Goal: Task Accomplishment & Management: Manage account settings

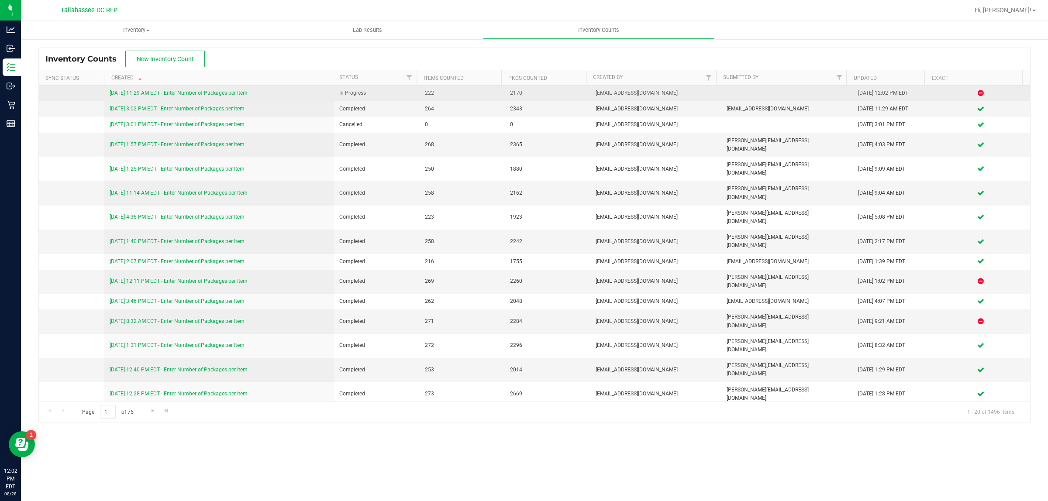
click at [204, 93] on link "[DATE] 11:29 AM EDT - Enter Number of Packages per Item" at bounding box center [179, 93] width 138 height 6
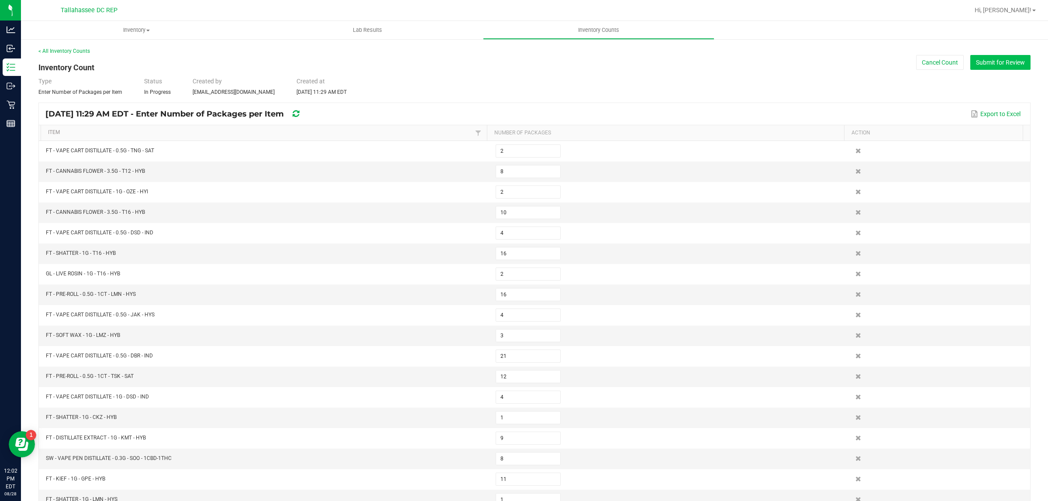
click at [978, 64] on button "Submit for Review" at bounding box center [1000, 62] width 60 height 15
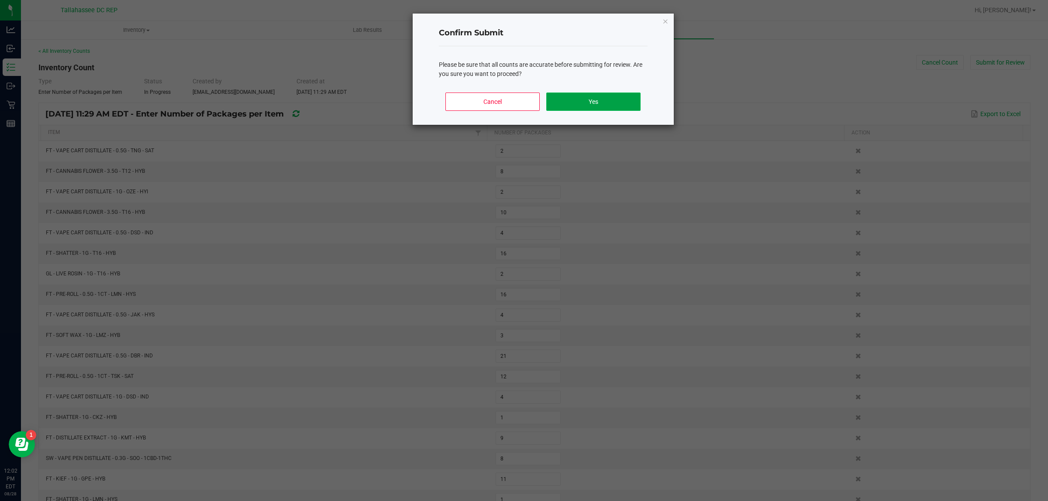
click at [596, 103] on button "Yes" at bounding box center [593, 102] width 94 height 18
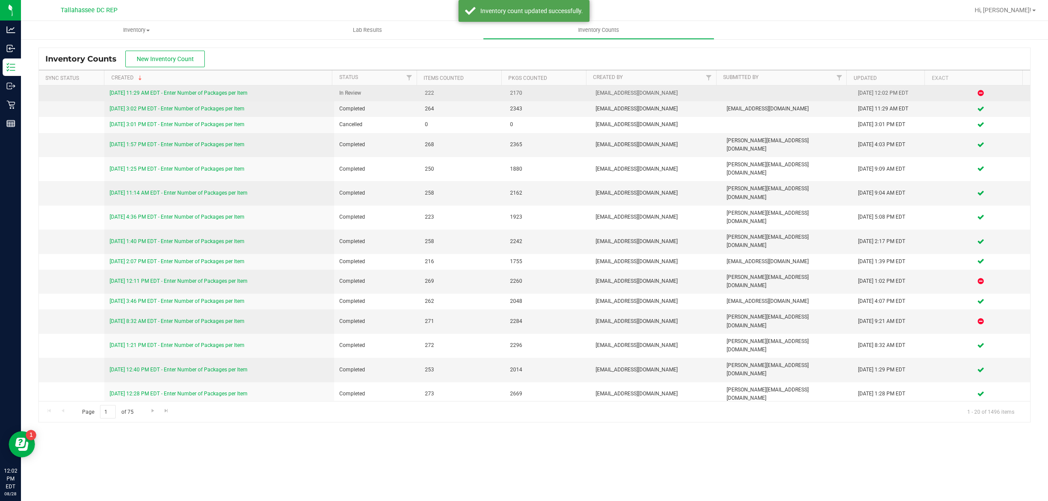
click at [236, 92] on link "8/28/25 11:29 AM EDT - Enter Number of Packages per Item" at bounding box center [179, 93] width 138 height 6
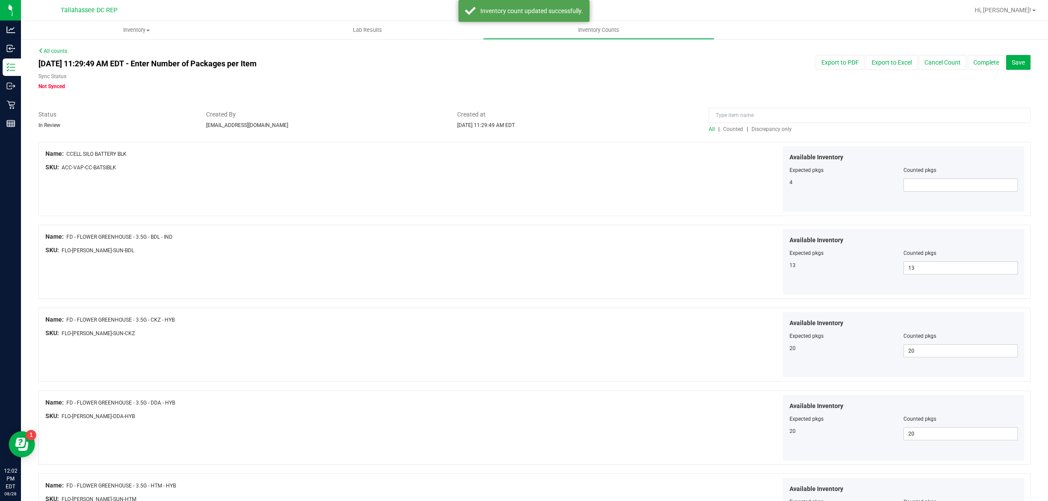
click at [774, 130] on span "Discrepancy only" at bounding box center [771, 129] width 40 height 6
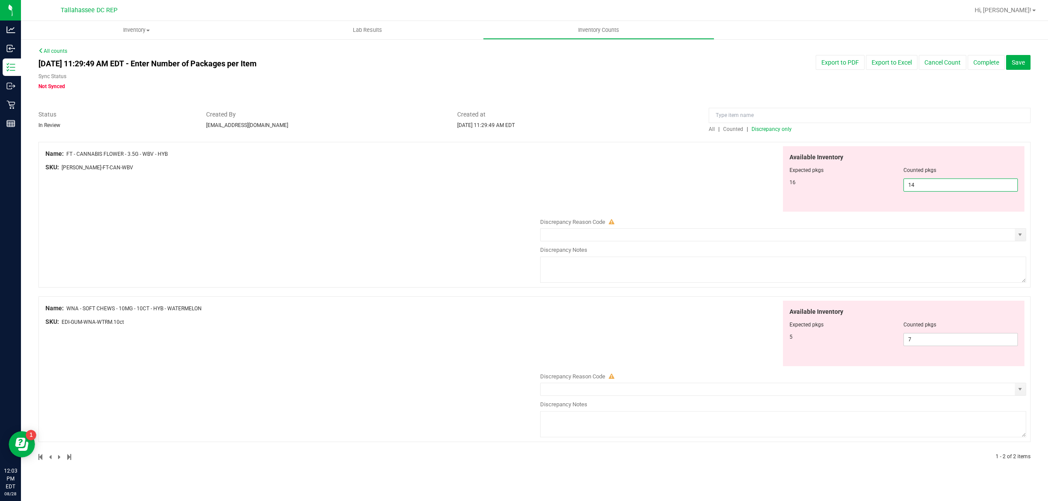
click at [934, 188] on span "14 14" at bounding box center [960, 185] width 114 height 13
type input "16"
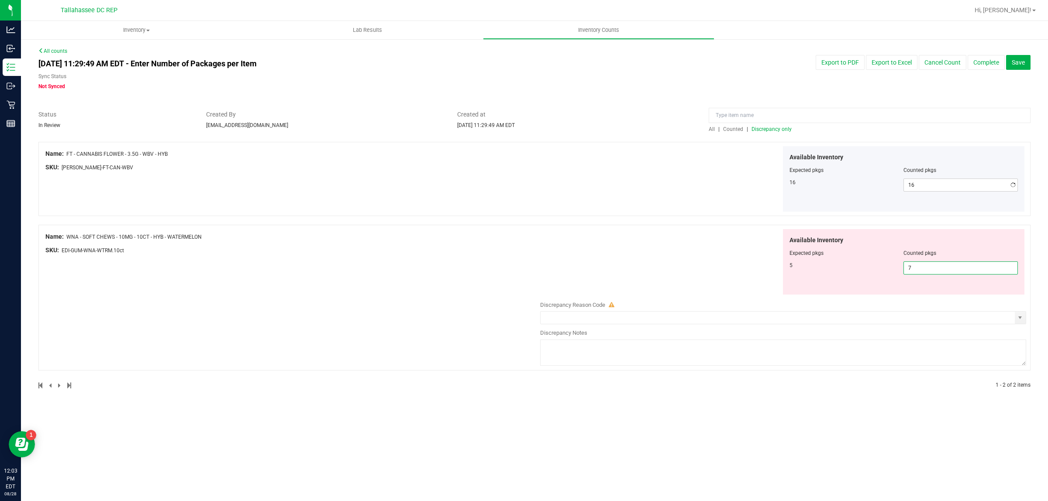
click at [969, 344] on div "Available Inventory Expected pkgs Counted pkgs 5 7 7" at bounding box center [781, 298] width 490 height 139
click at [927, 269] on input "7" at bounding box center [961, 268] width 114 height 12
type input "5"
click at [328, 315] on div "Name: FT - CANNABIS FLOWER - 3.5G - WBV - HYB SKU: FLO-BUD-FT-CAN-WBV Available…" at bounding box center [534, 266] width 992 height 248
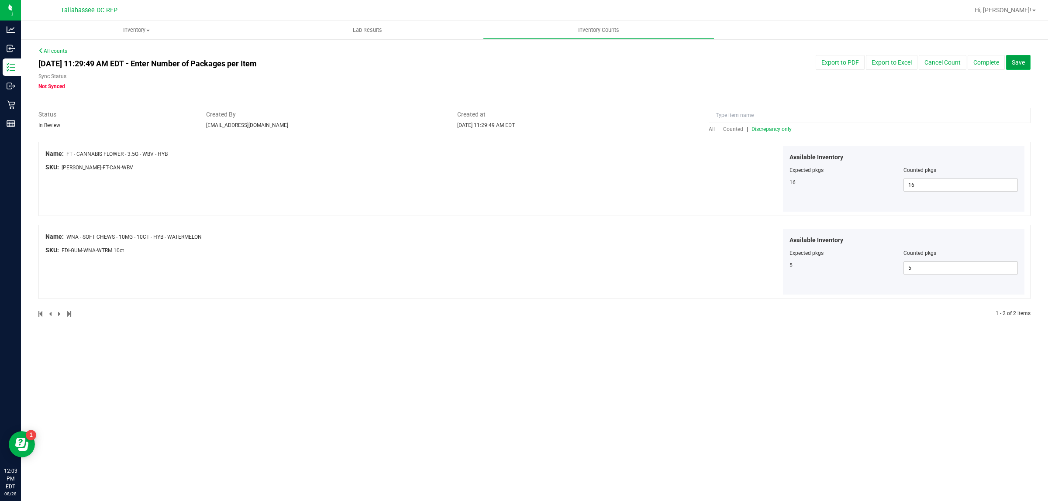
click at [1013, 63] on span "Save" at bounding box center [1018, 62] width 13 height 7
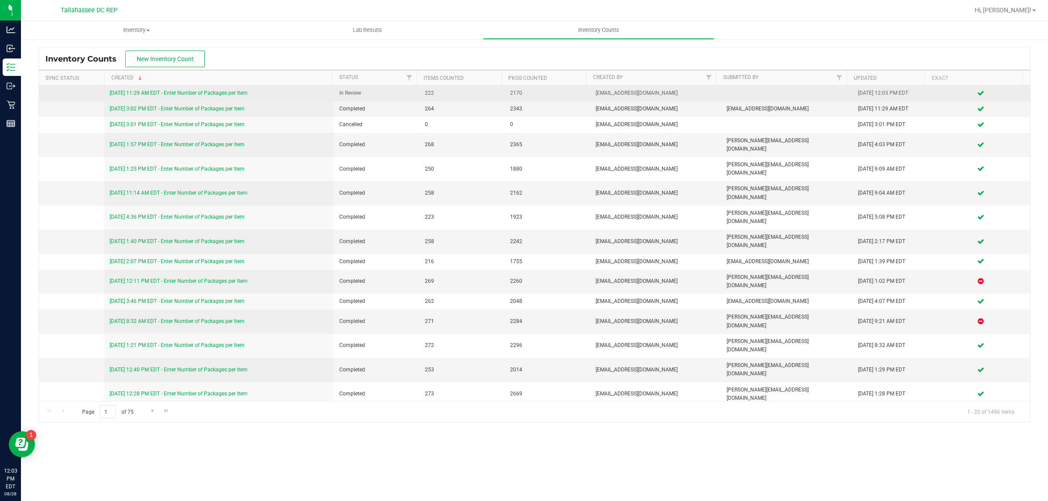
click at [238, 91] on link "8/28/25 11:29 AM EDT - Enter Number of Packages per Item" at bounding box center [179, 93] width 138 height 6
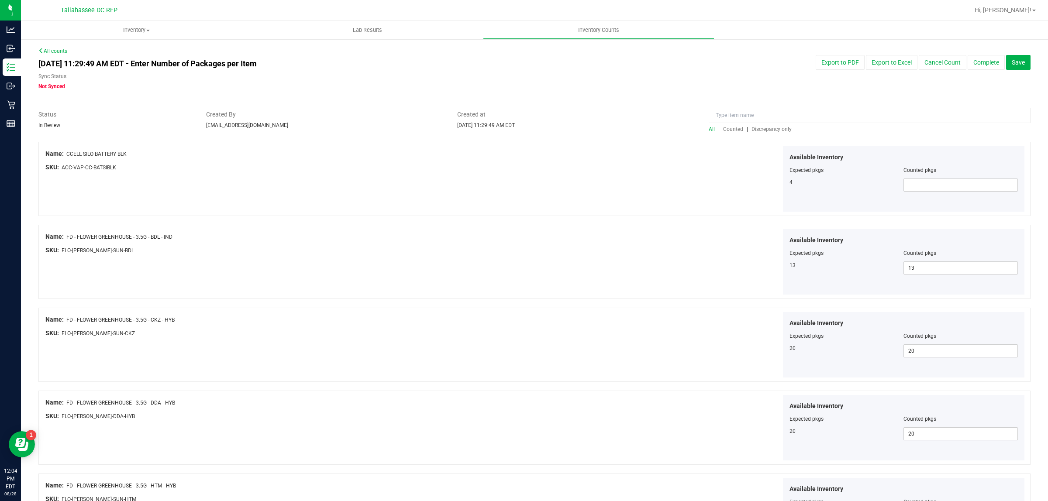
click at [927, 175] on div "Available Inventory Expected pkgs Counted pkgs 4" at bounding box center [904, 178] width 242 height 65
click at [929, 186] on span at bounding box center [960, 185] width 114 height 13
type input "4"
click at [695, 273] on div "Available Inventory Expected pkgs Counted pkgs 13 13 13" at bounding box center [781, 262] width 490 height 66
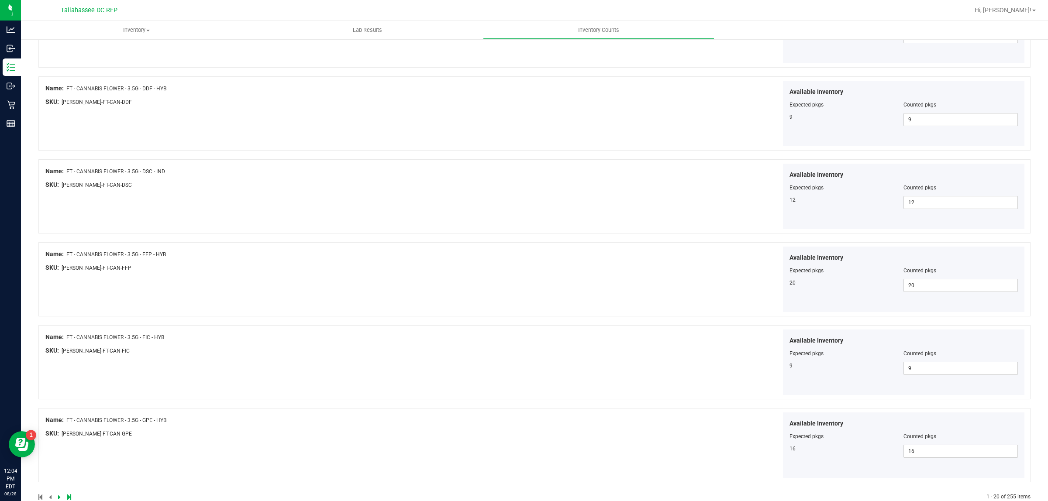
scroll to position [1333, 0]
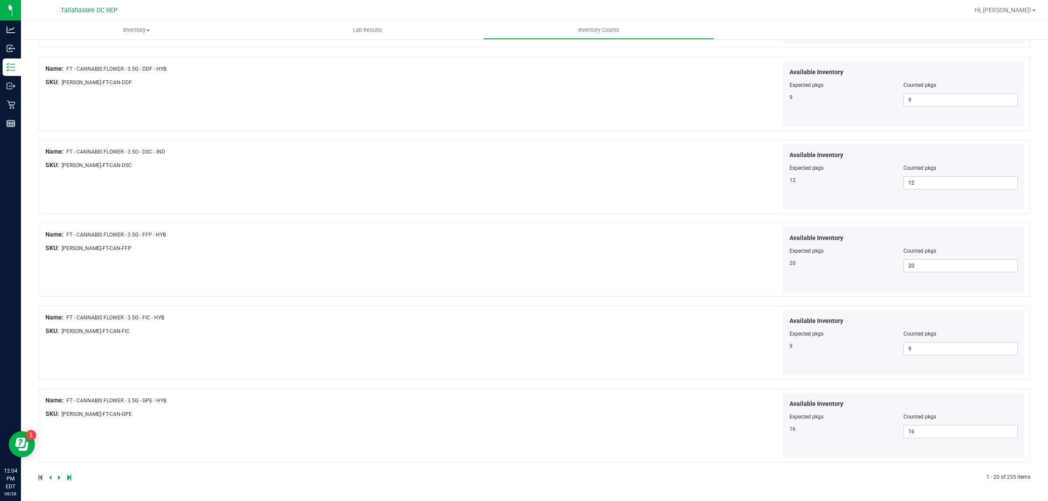
click at [58, 479] on icon at bounding box center [59, 477] width 3 height 5
click at [57, 480] on div at bounding box center [286, 478] width 496 height 8
click at [61, 477] on link at bounding box center [60, 478] width 4 height 6
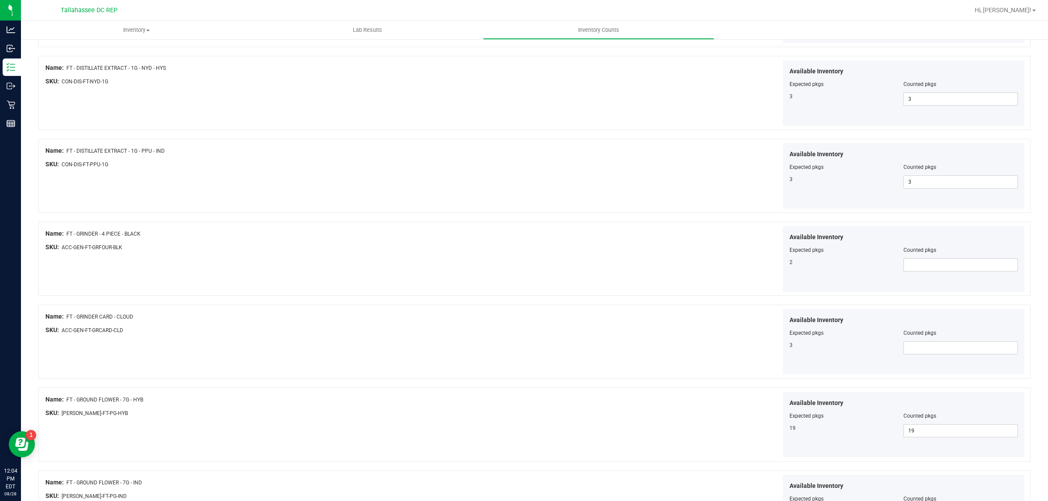
scroll to position [710, 0]
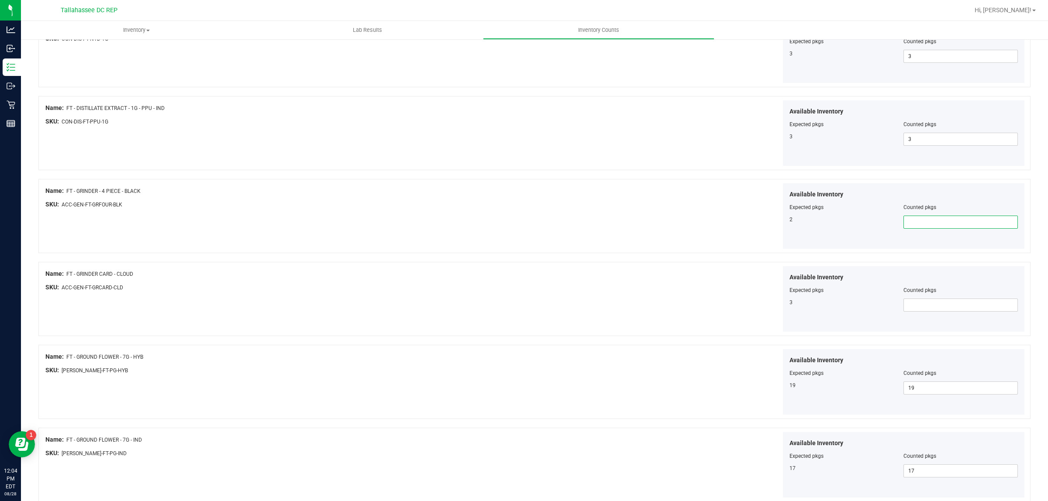
click at [967, 224] on span at bounding box center [960, 222] width 114 height 13
type input "2"
click at [961, 310] on span at bounding box center [960, 305] width 114 height 13
type input "3"
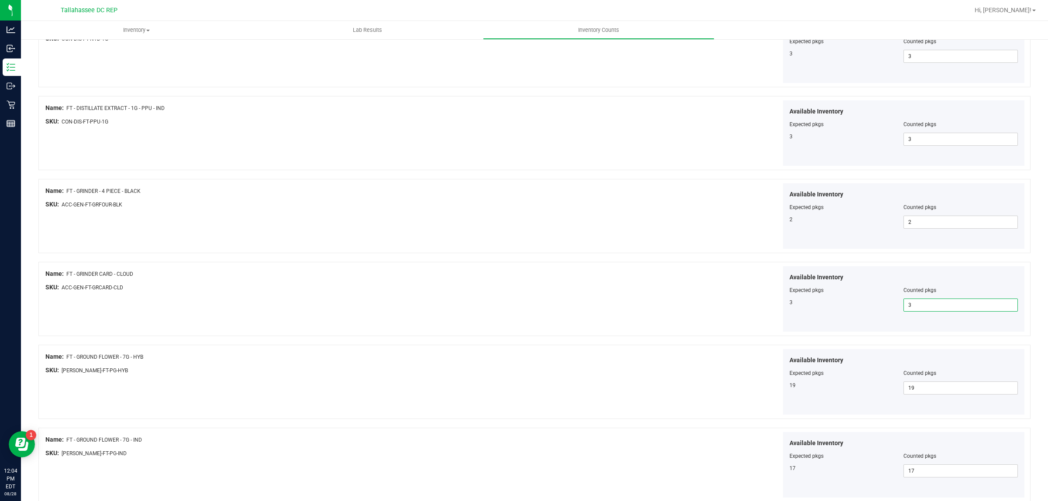
type input "3"
click at [477, 317] on div "Name: FT - GRINDER CARD - CLOUD SKU: ACC-GEN-FT-GRCARD-CLD Available Inventory …" at bounding box center [534, 299] width 992 height 74
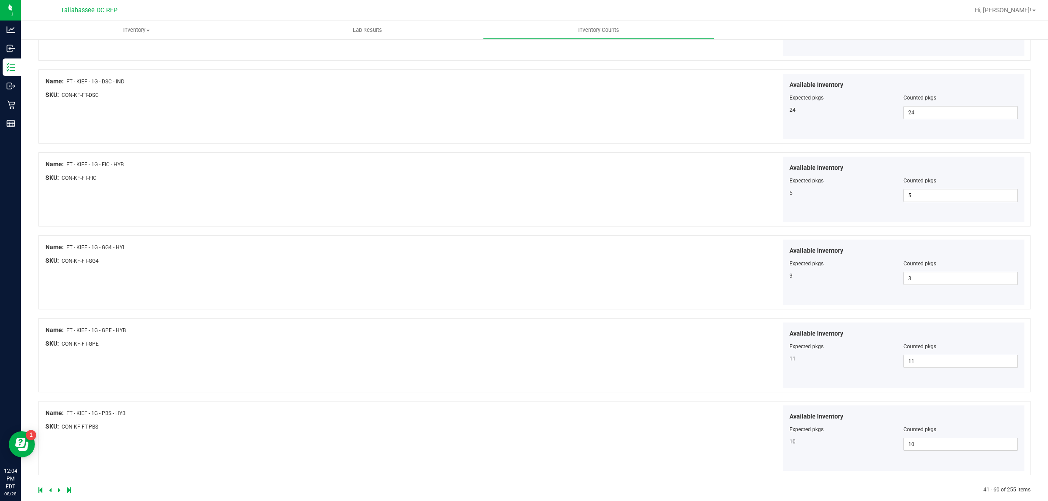
scroll to position [1333, 0]
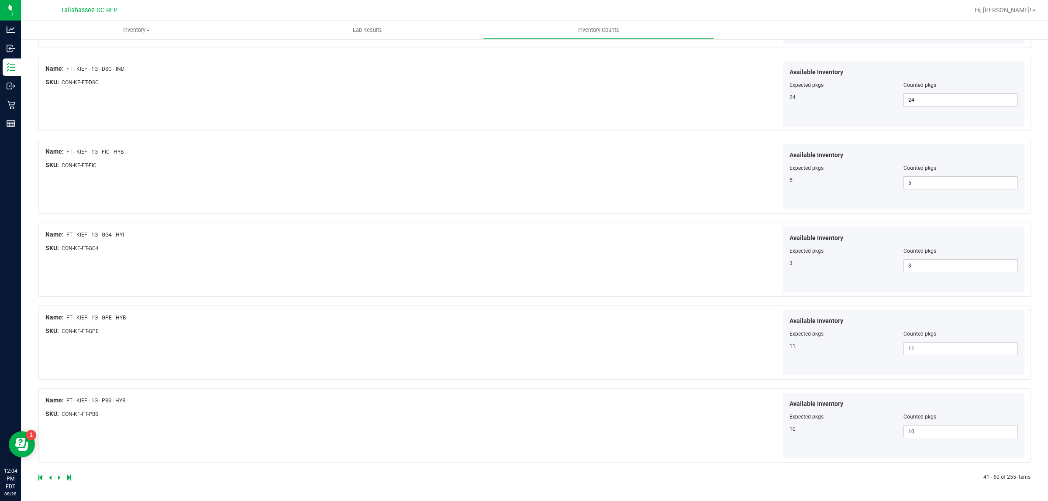
click at [57, 475] on div at bounding box center [286, 478] width 496 height 8
click at [59, 477] on icon at bounding box center [59, 477] width 3 height 5
click at [60, 477] on link at bounding box center [60, 478] width 4 height 6
click at [59, 474] on div at bounding box center [286, 478] width 496 height 8
click at [59, 476] on icon at bounding box center [59, 477] width 3 height 5
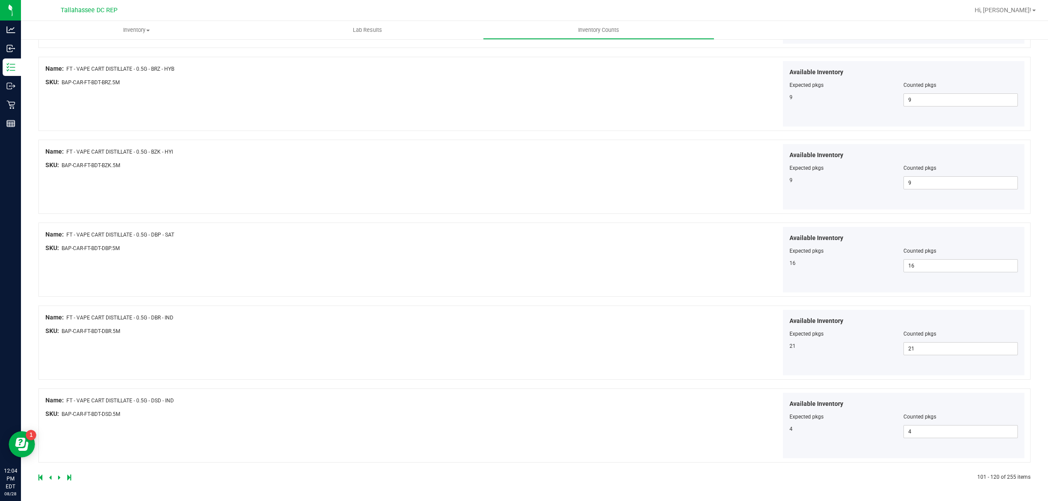
click at [59, 475] on icon at bounding box center [59, 477] width 3 height 5
click at [60, 475] on link at bounding box center [60, 478] width 4 height 6
click at [60, 476] on icon at bounding box center [59, 477] width 3 height 5
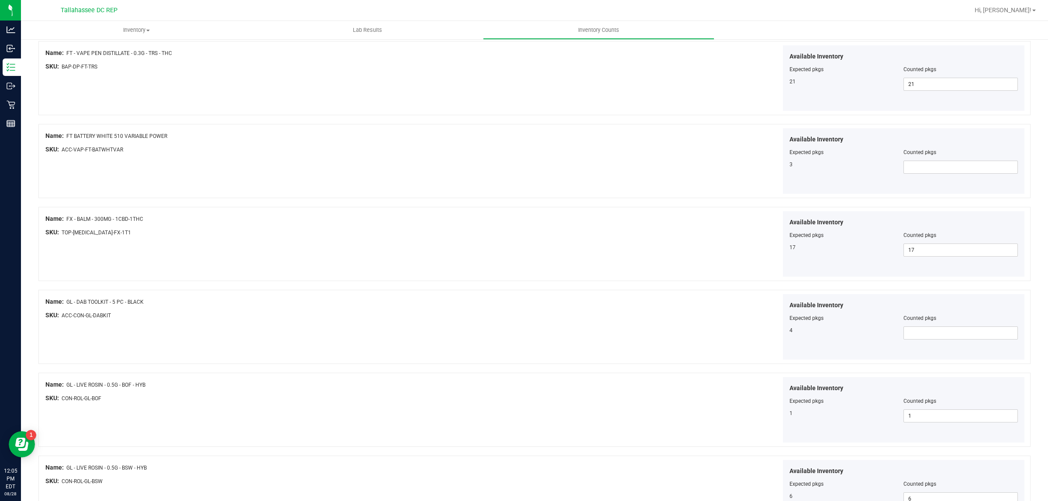
scroll to position [600, 0]
click at [907, 166] on span at bounding box center [960, 165] width 114 height 13
type input "3"
click at [572, 369] on div at bounding box center [534, 366] width 992 height 9
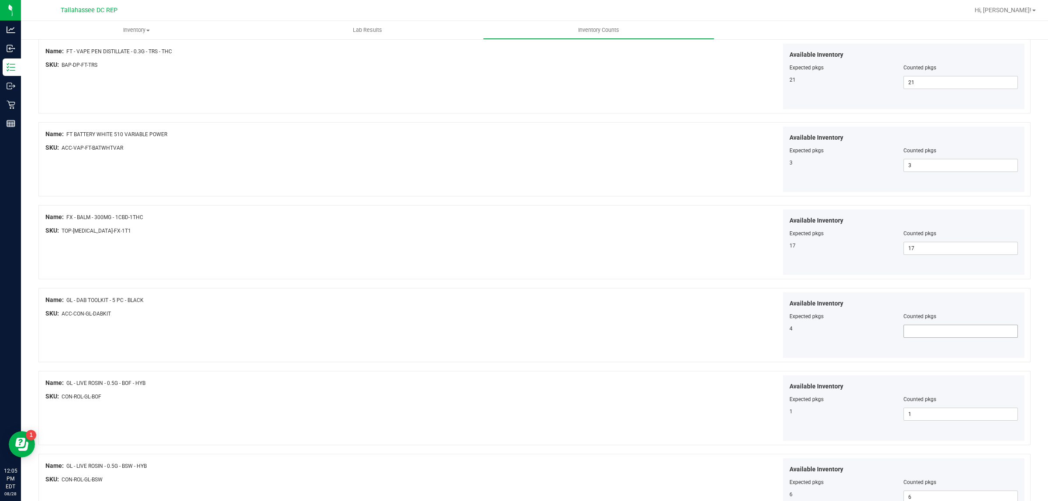
click at [961, 333] on span at bounding box center [960, 331] width 114 height 13
type input "4"
click at [603, 342] on div "Available Inventory Expected pkgs Counted pkgs 4 4 4" at bounding box center [781, 326] width 490 height 66
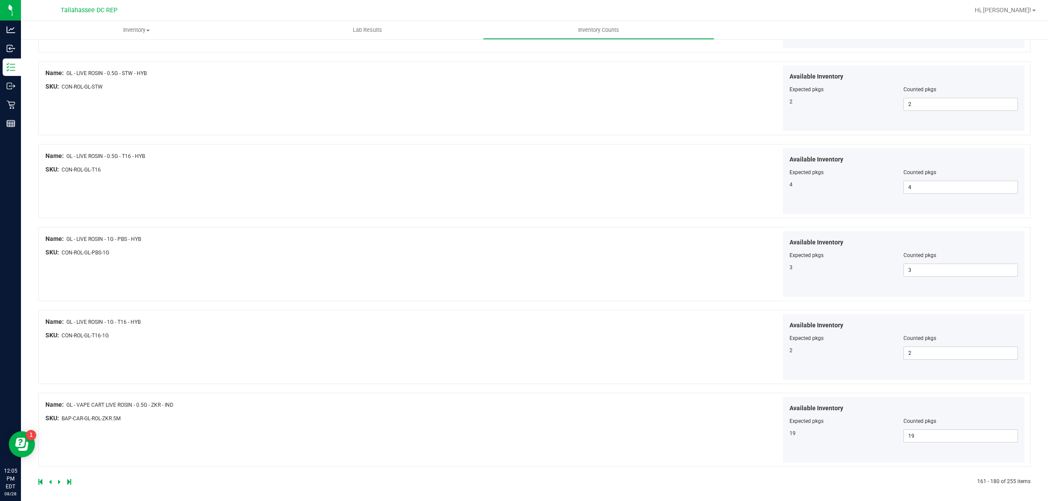
scroll to position [1333, 0]
click at [60, 477] on icon at bounding box center [59, 477] width 3 height 5
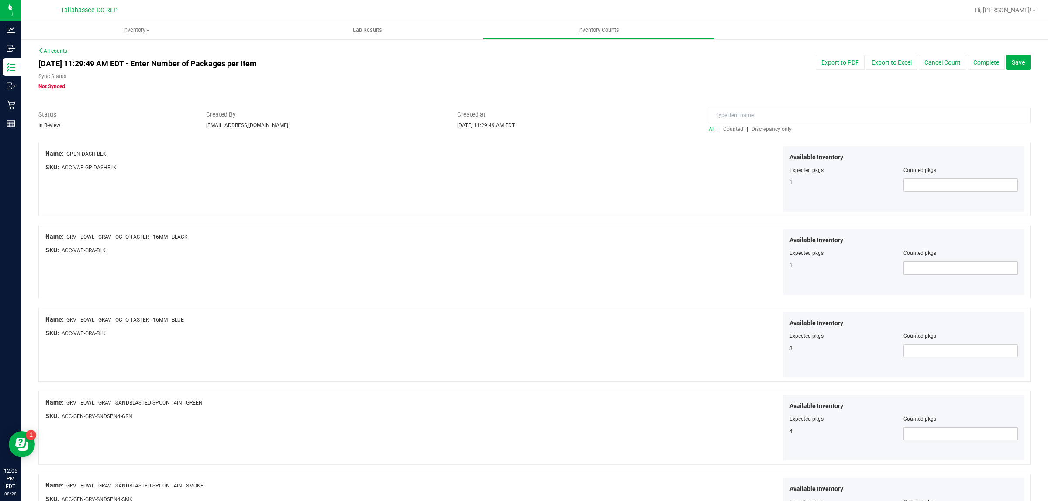
click at [896, 196] on div "Available Inventory Expected pkgs Counted pkgs 1" at bounding box center [904, 178] width 242 height 65
click at [909, 192] on div "Available Inventory Expected pkgs Counted pkgs 1" at bounding box center [904, 178] width 242 height 65
click at [928, 269] on span at bounding box center [960, 268] width 114 height 13
click at [913, 189] on span at bounding box center [960, 185] width 114 height 13
type input "1"
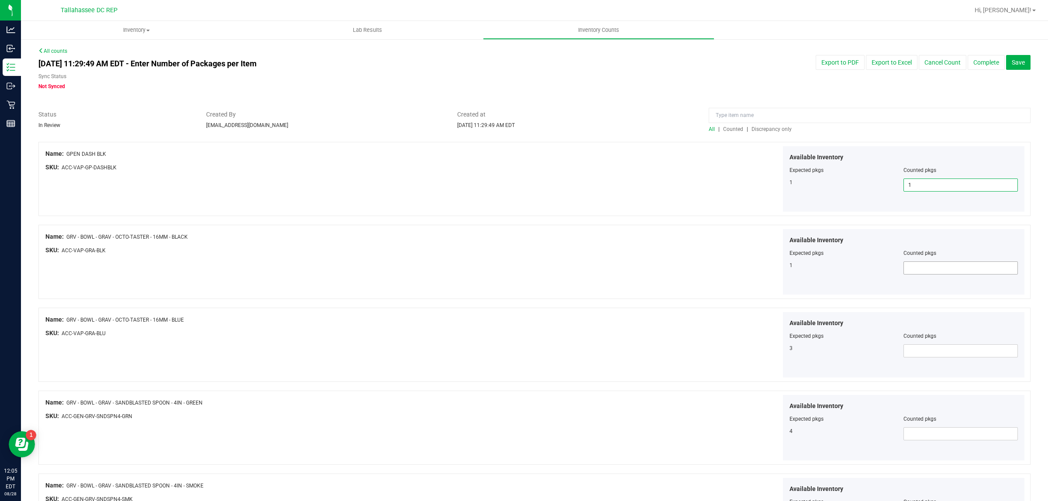
type input "1"
click at [931, 268] on span at bounding box center [960, 268] width 114 height 13
type input "1"
click at [928, 356] on span at bounding box center [960, 351] width 114 height 13
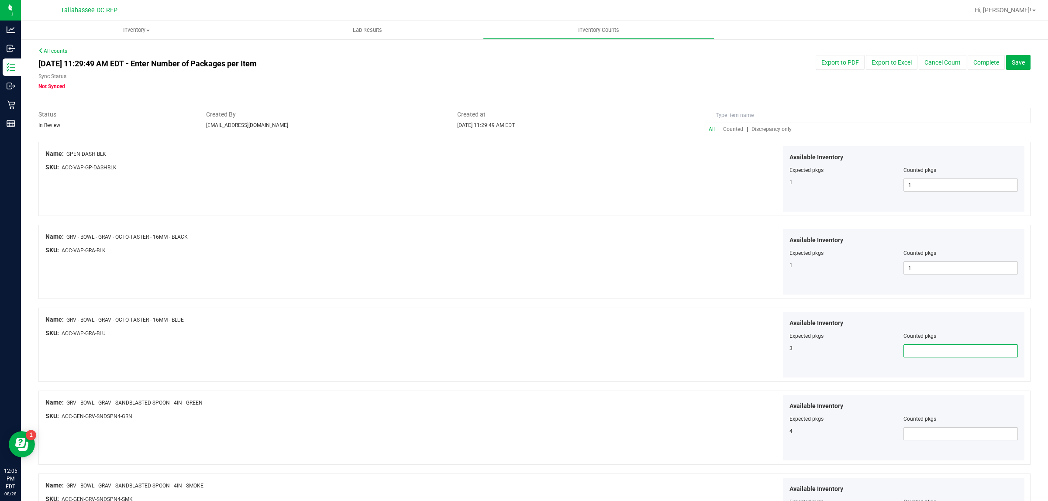
type input "3"
click at [922, 438] on span at bounding box center [960, 433] width 114 height 13
type input "4"
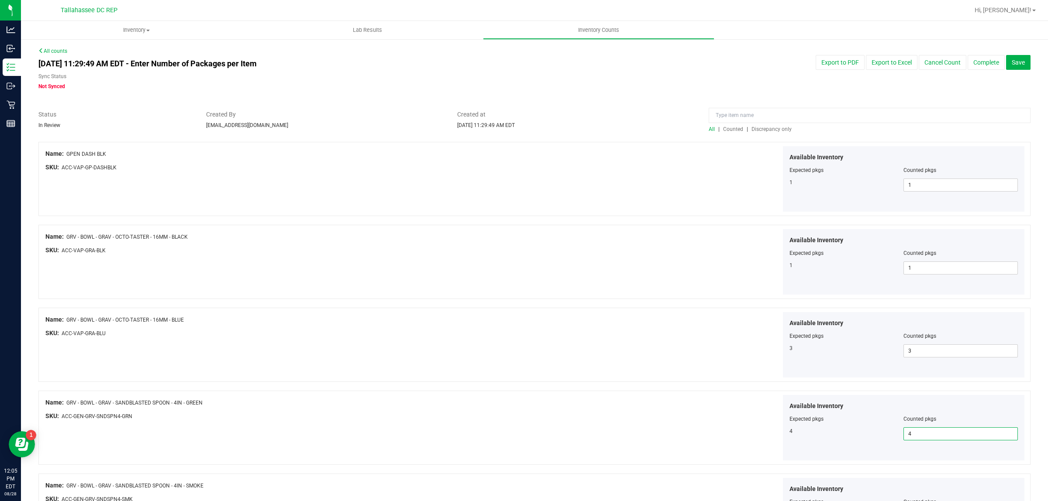
click at [603, 397] on div "Available Inventory Expected pkgs Counted pkgs 4 4 4" at bounding box center [781, 428] width 490 height 66
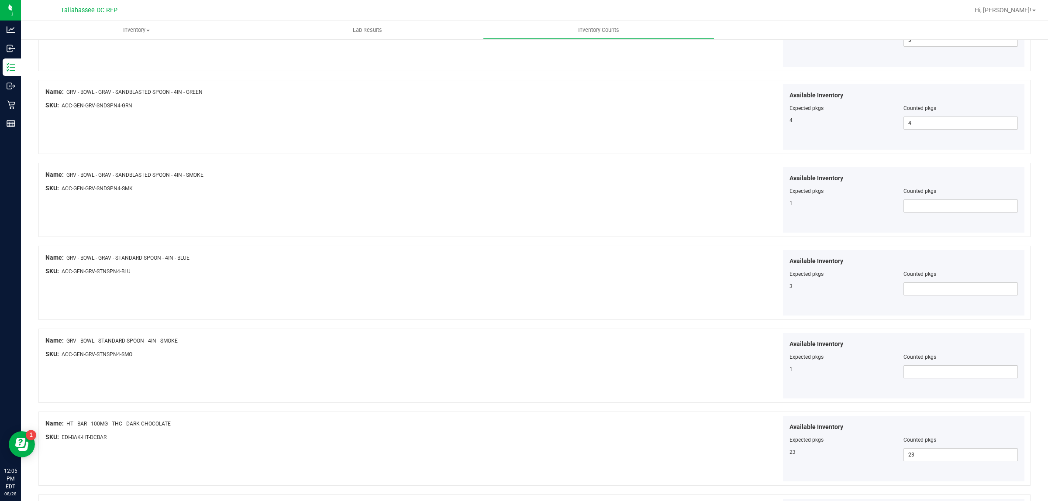
scroll to position [327, 0]
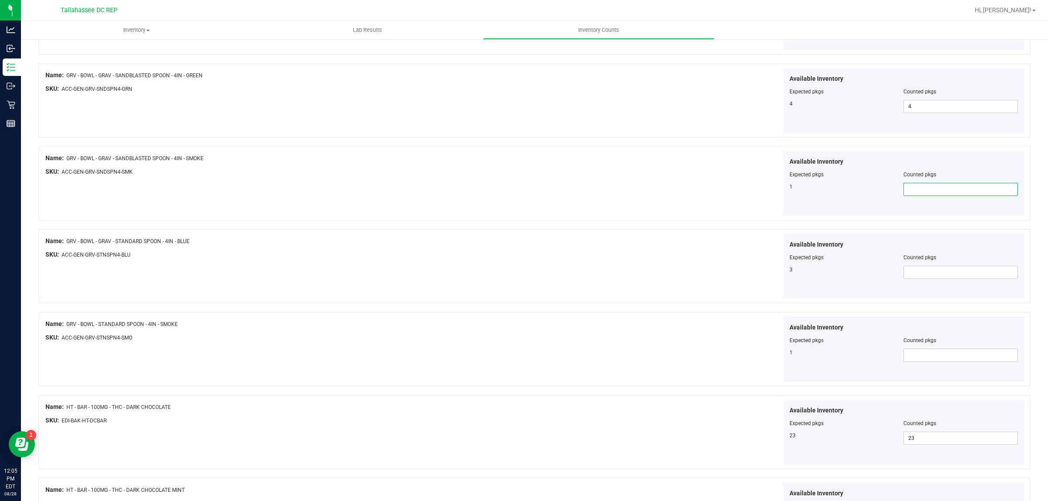
click at [942, 191] on span at bounding box center [960, 189] width 114 height 13
type input "1"
click at [931, 274] on span at bounding box center [960, 272] width 114 height 13
type input "3"
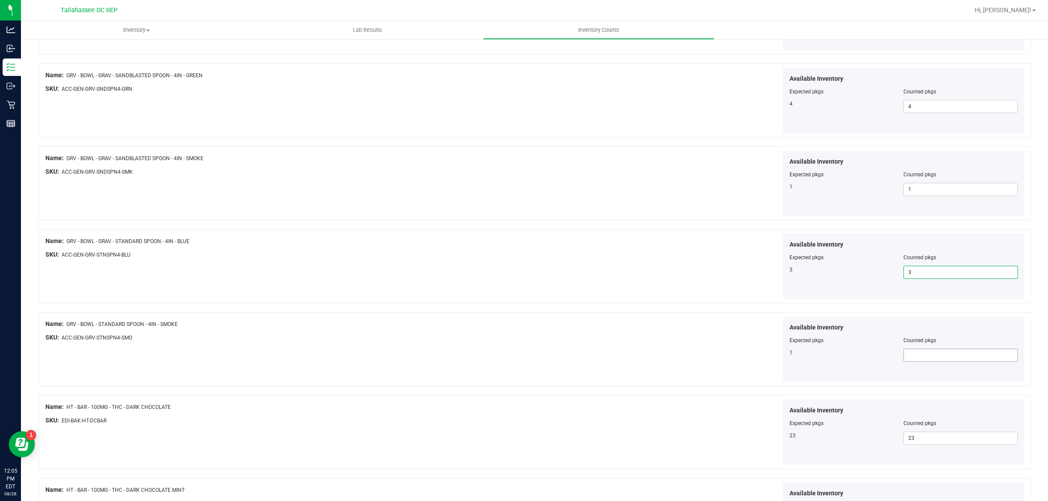
type input "3"
click at [917, 361] on span at bounding box center [960, 355] width 114 height 13
type input "1"
click at [667, 364] on div "Available Inventory Expected pkgs Counted pkgs 1 1 1" at bounding box center [781, 350] width 490 height 66
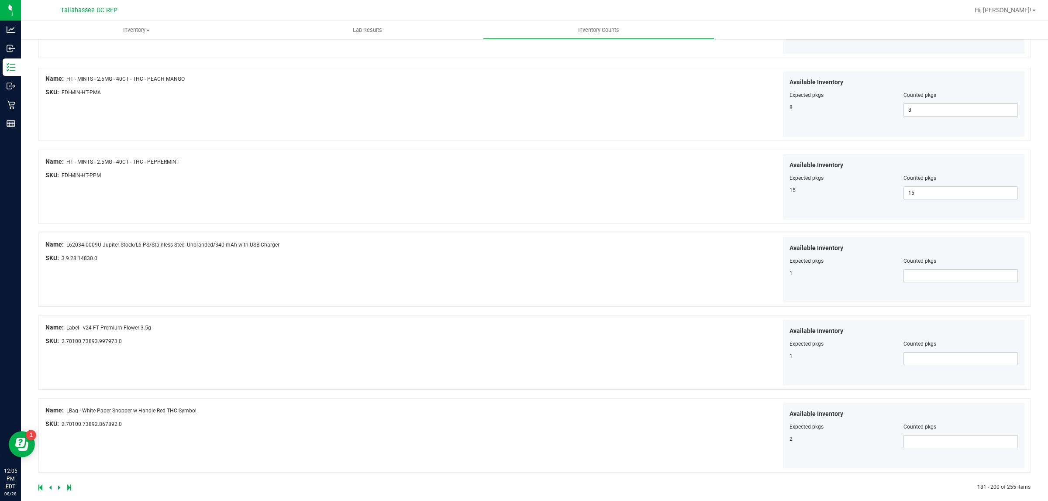
scroll to position [1333, 0]
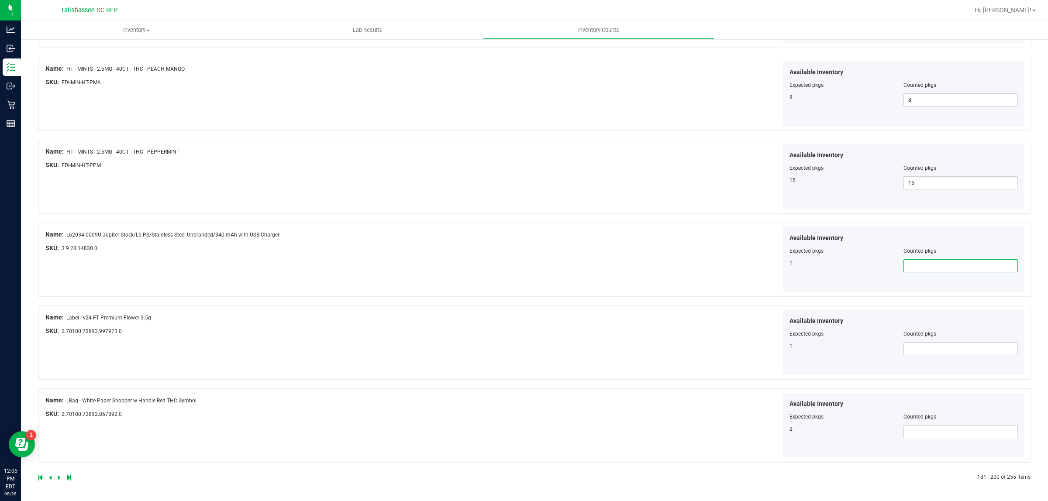
click at [915, 266] on span at bounding box center [960, 265] width 114 height 13
type input "1"
click at [652, 294] on div "Name: L62034-0009U Jupiter Stock/L6 PS/Stainless Steel-Unbranded/340 mAh with U…" at bounding box center [534, 260] width 992 height 74
click at [932, 355] on span at bounding box center [960, 348] width 114 height 13
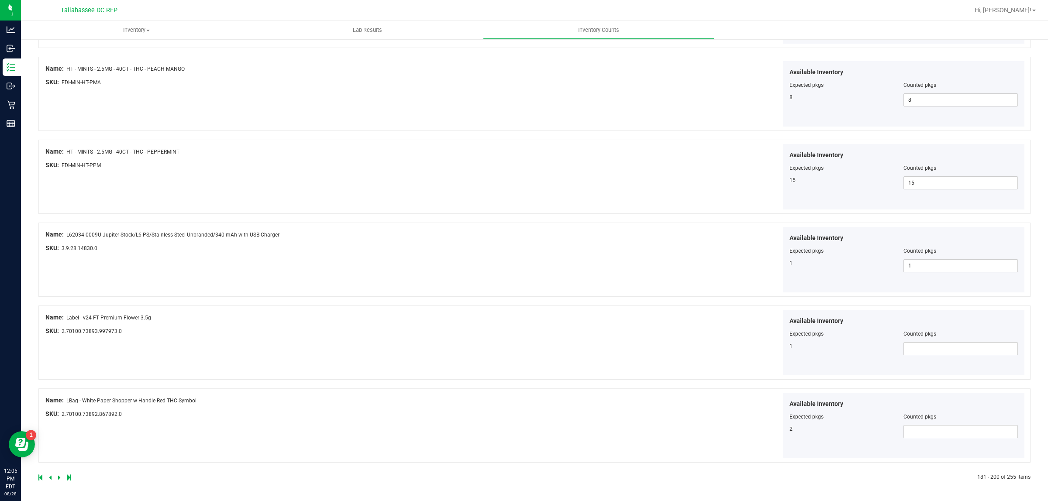
click at [601, 365] on div "Available Inventory Expected pkgs Counted pkgs 1" at bounding box center [781, 343] width 490 height 66
click at [59, 480] on icon at bounding box center [59, 477] width 3 height 5
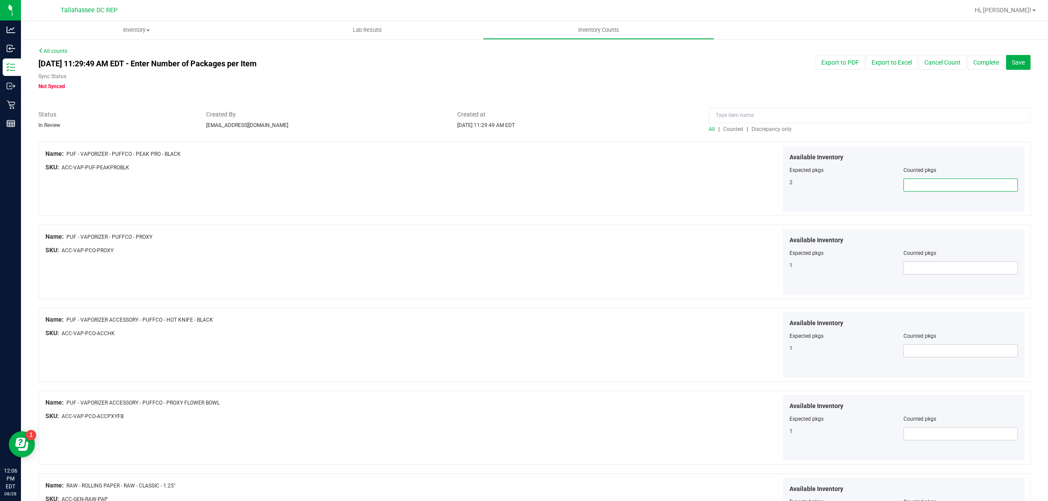
click at [913, 184] on span at bounding box center [960, 185] width 114 height 13
type input "2"
click at [923, 273] on span at bounding box center [960, 268] width 114 height 13
type input "1"
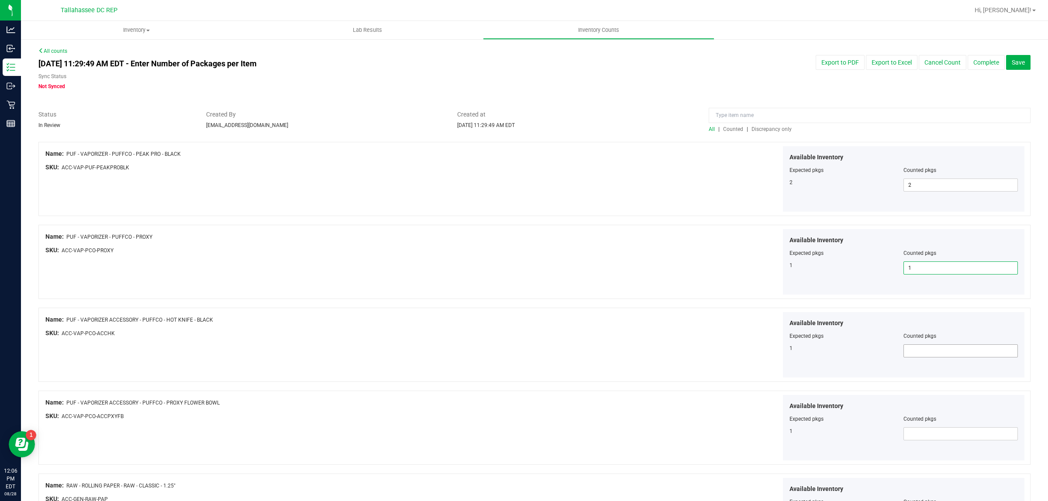
type input "1"
click at [938, 347] on span at bounding box center [960, 351] width 114 height 13
type input "1"
click at [955, 433] on span at bounding box center [960, 433] width 114 height 13
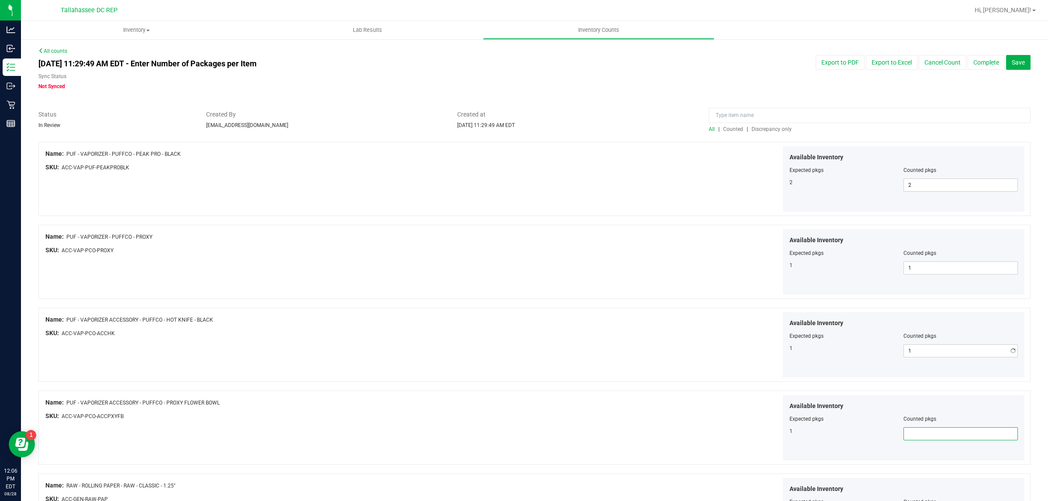
type input "1"
click at [562, 405] on div "Available Inventory Expected pkgs Counted pkgs 1 1 1" at bounding box center [781, 428] width 490 height 66
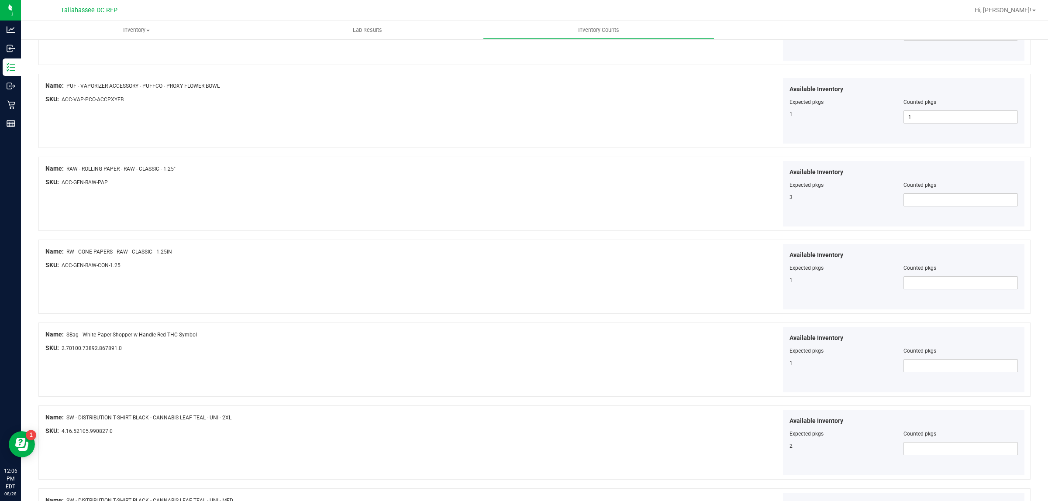
scroll to position [327, 0]
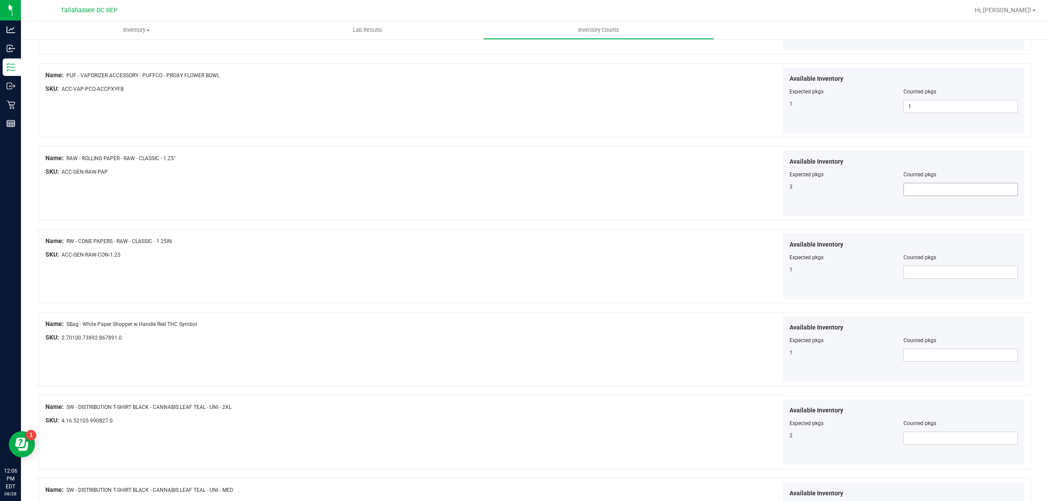
click at [930, 193] on span at bounding box center [960, 189] width 114 height 13
type input "3"
click at [939, 268] on span at bounding box center [960, 272] width 114 height 13
type input "1"
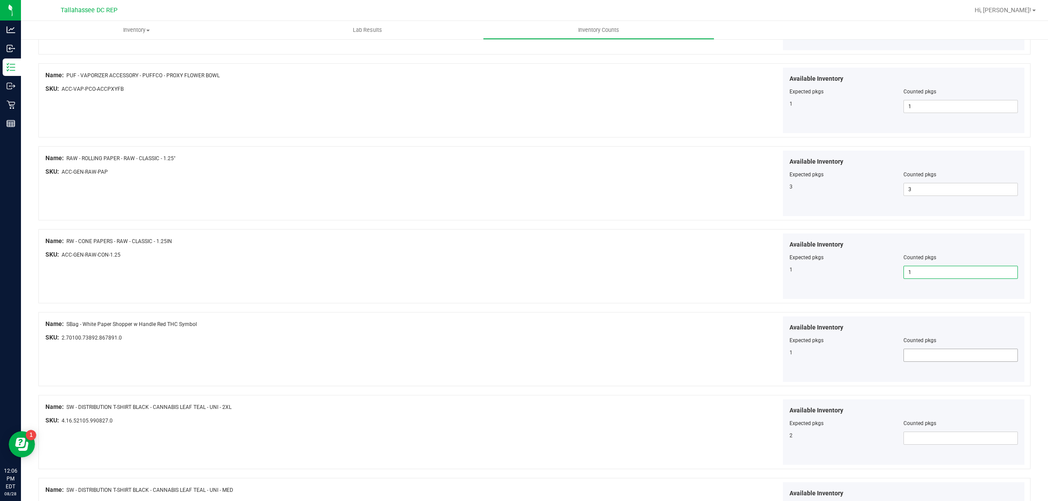
type input "1"
click at [938, 355] on span at bounding box center [960, 355] width 114 height 13
type input "1"
drag, startPoint x: 545, startPoint y: 283, endPoint x: 549, endPoint y: 296, distance: 13.8
click at [549, 296] on div "Available Inventory Expected pkgs Counted pkgs 1 1 1" at bounding box center [781, 267] width 490 height 66
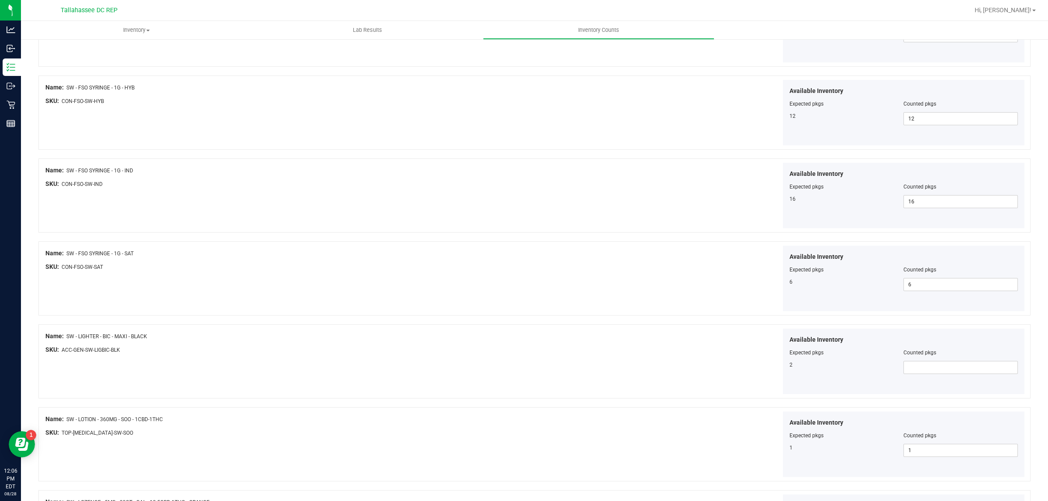
scroll to position [1146, 0]
click at [903, 369] on span at bounding box center [960, 366] width 114 height 13
type input "2"
click at [624, 370] on div "Available Inventory Expected pkgs Counted pkgs 2 2 2" at bounding box center [781, 360] width 490 height 66
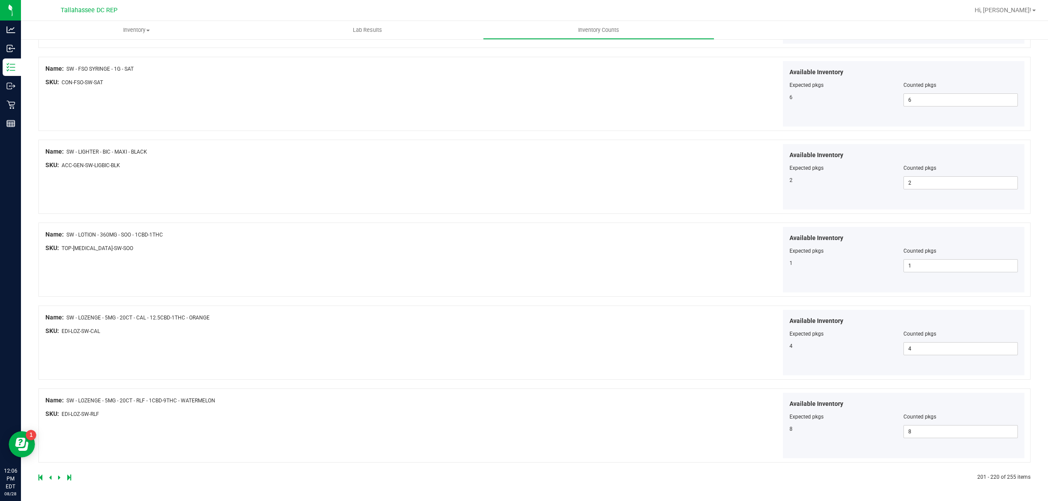
scroll to position [1333, 0]
click at [58, 479] on icon at bounding box center [59, 477] width 3 height 5
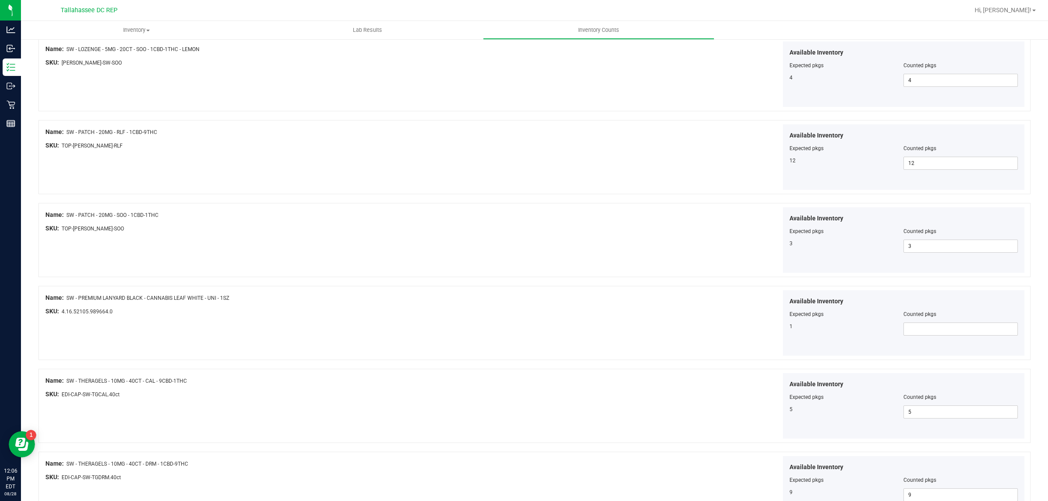
scroll to position [109, 0]
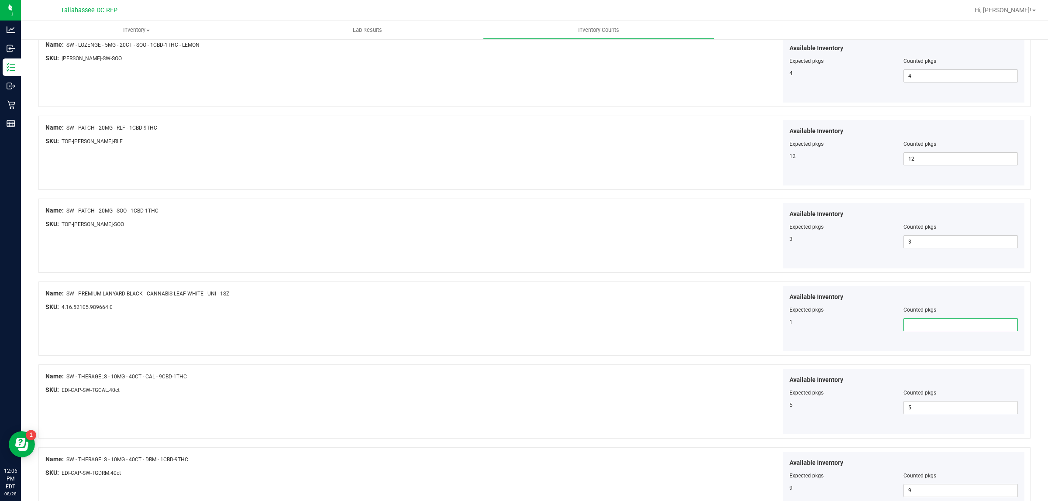
click at [915, 326] on span at bounding box center [960, 324] width 114 height 13
click at [435, 324] on div "Name: SW - PREMIUM LANYARD BLACK - CANNABIS LEAF WHITE - UNI - 1SZ SKU: 4.16.52…" at bounding box center [534, 319] width 992 height 74
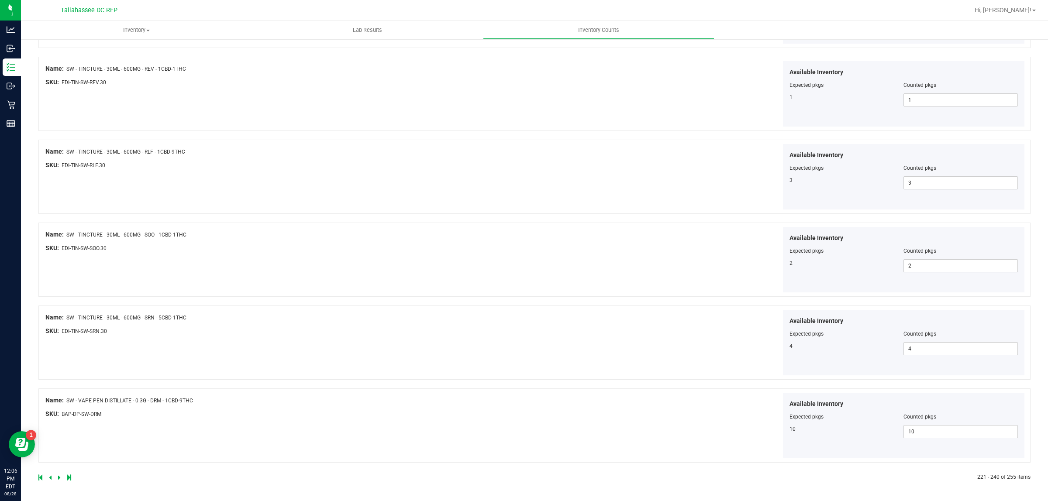
scroll to position [1333, 0]
click at [55, 477] on div at bounding box center [286, 478] width 496 height 8
click at [58, 477] on icon at bounding box center [59, 477] width 3 height 5
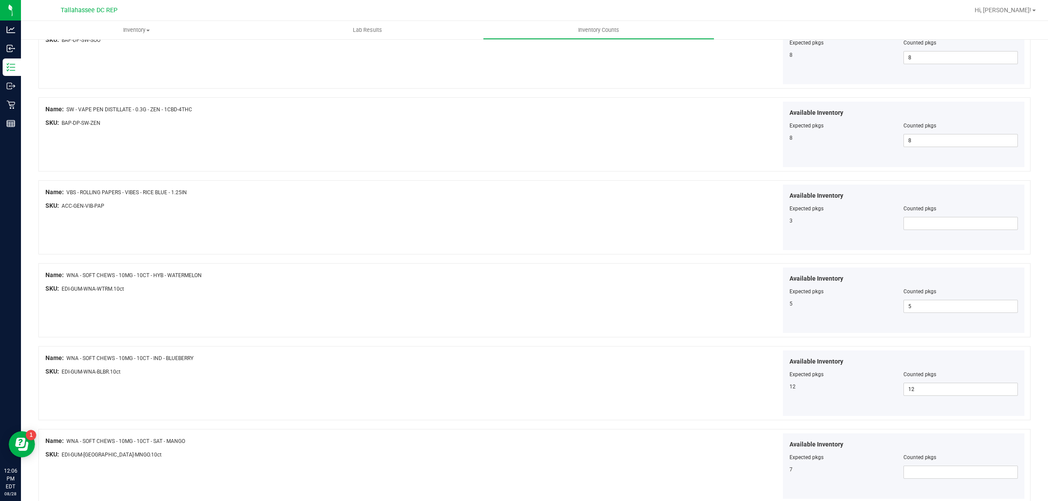
scroll to position [273, 0]
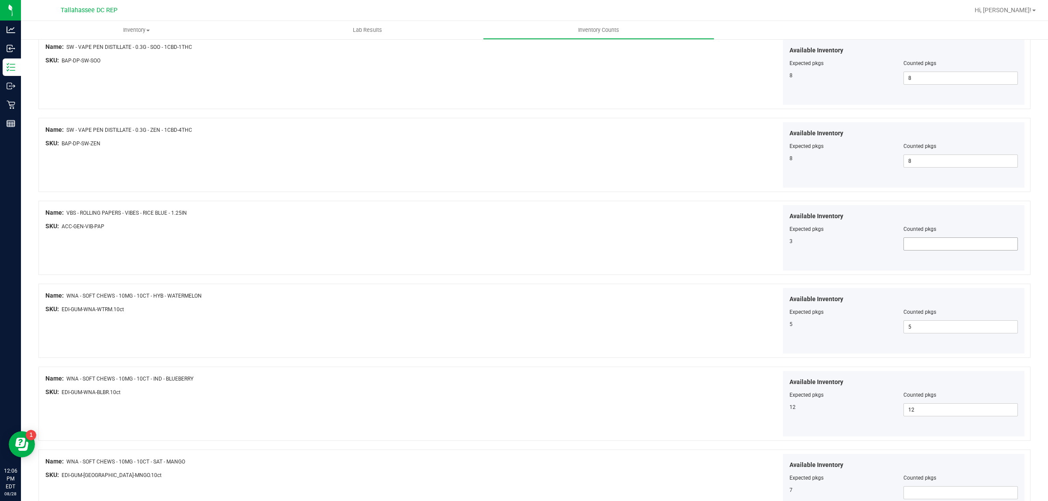
click at [941, 246] on span at bounding box center [960, 244] width 114 height 13
type input "3"
click at [601, 315] on div "Available Inventory Expected pkgs Counted pkgs 5 5 5" at bounding box center [781, 321] width 490 height 66
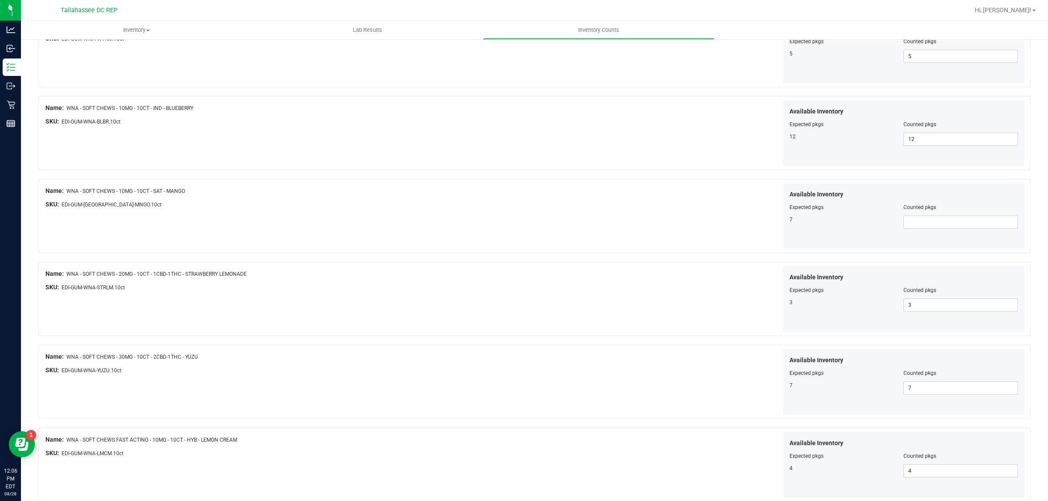
scroll to position [546, 0]
click at [919, 221] on span at bounding box center [960, 220] width 114 height 13
type input "7"
click at [683, 300] on div "Available Inventory Expected pkgs Counted pkgs 3 3 3" at bounding box center [781, 297] width 490 height 66
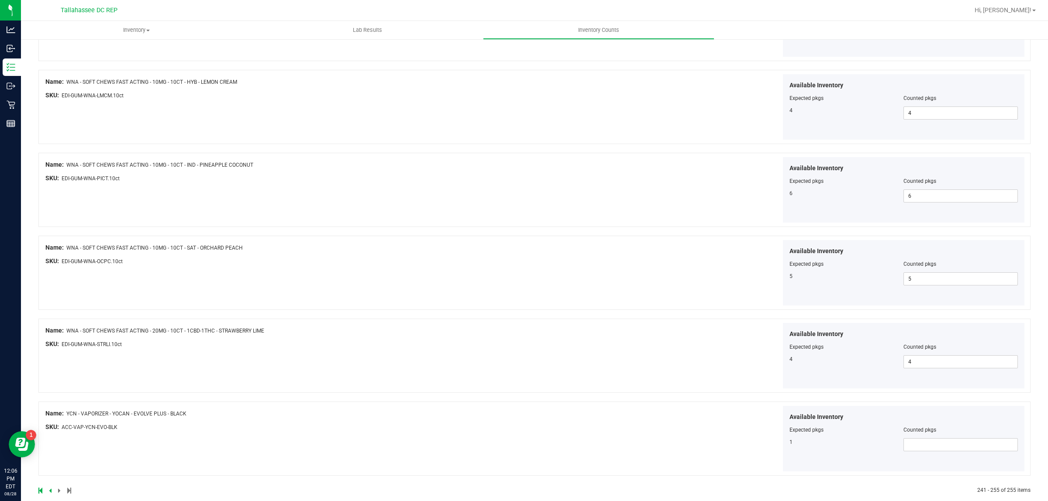
scroll to position [917, 0]
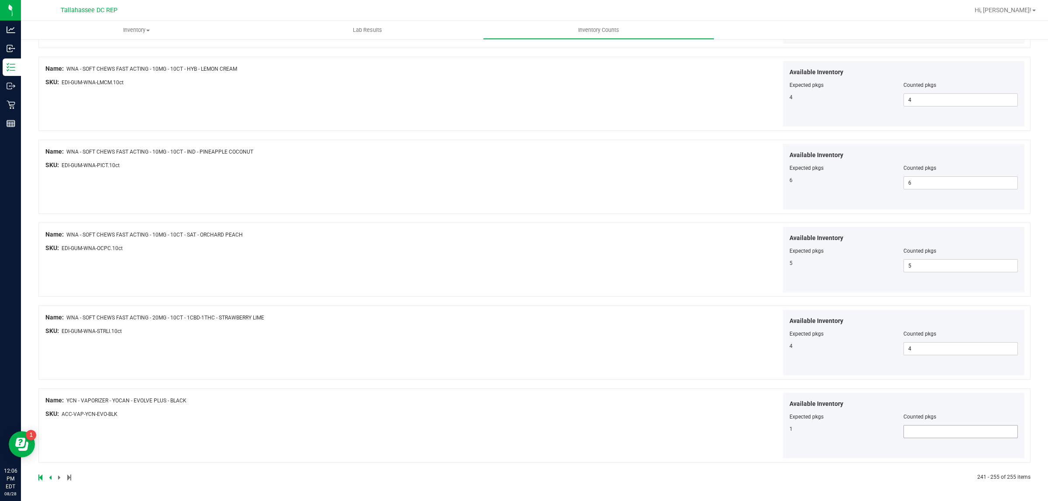
click at [937, 435] on span at bounding box center [960, 431] width 114 height 13
type input "1"
click at [413, 410] on div "SKU: ACC-VAP-YCN-EVO-BLK" at bounding box center [290, 414] width 490 height 9
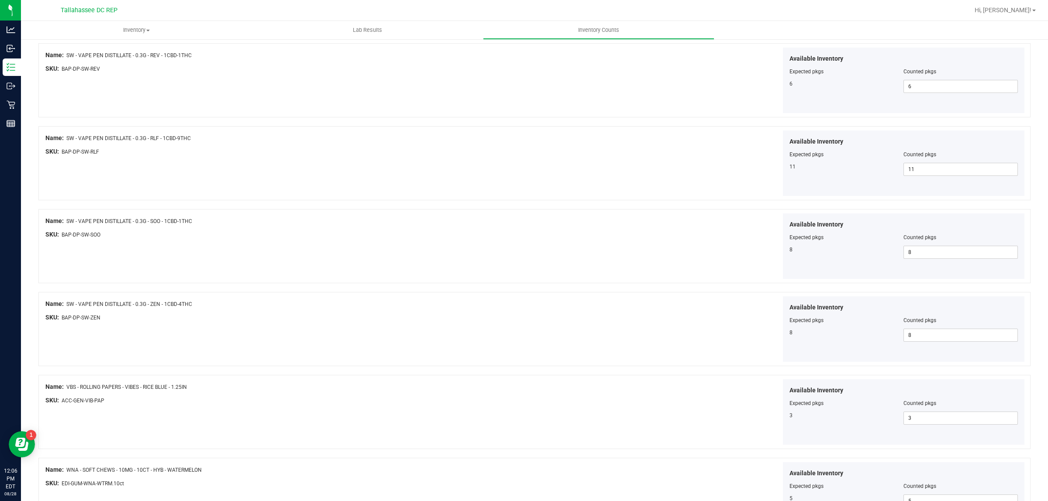
scroll to position [0, 0]
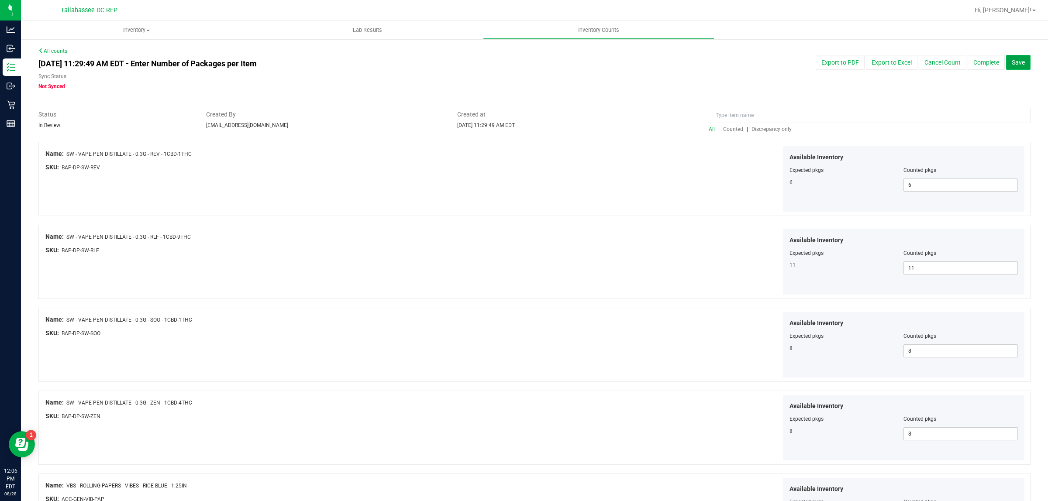
click at [1012, 65] on span "Save" at bounding box center [1018, 62] width 13 height 7
